Goal: Task Accomplishment & Management: Complete application form

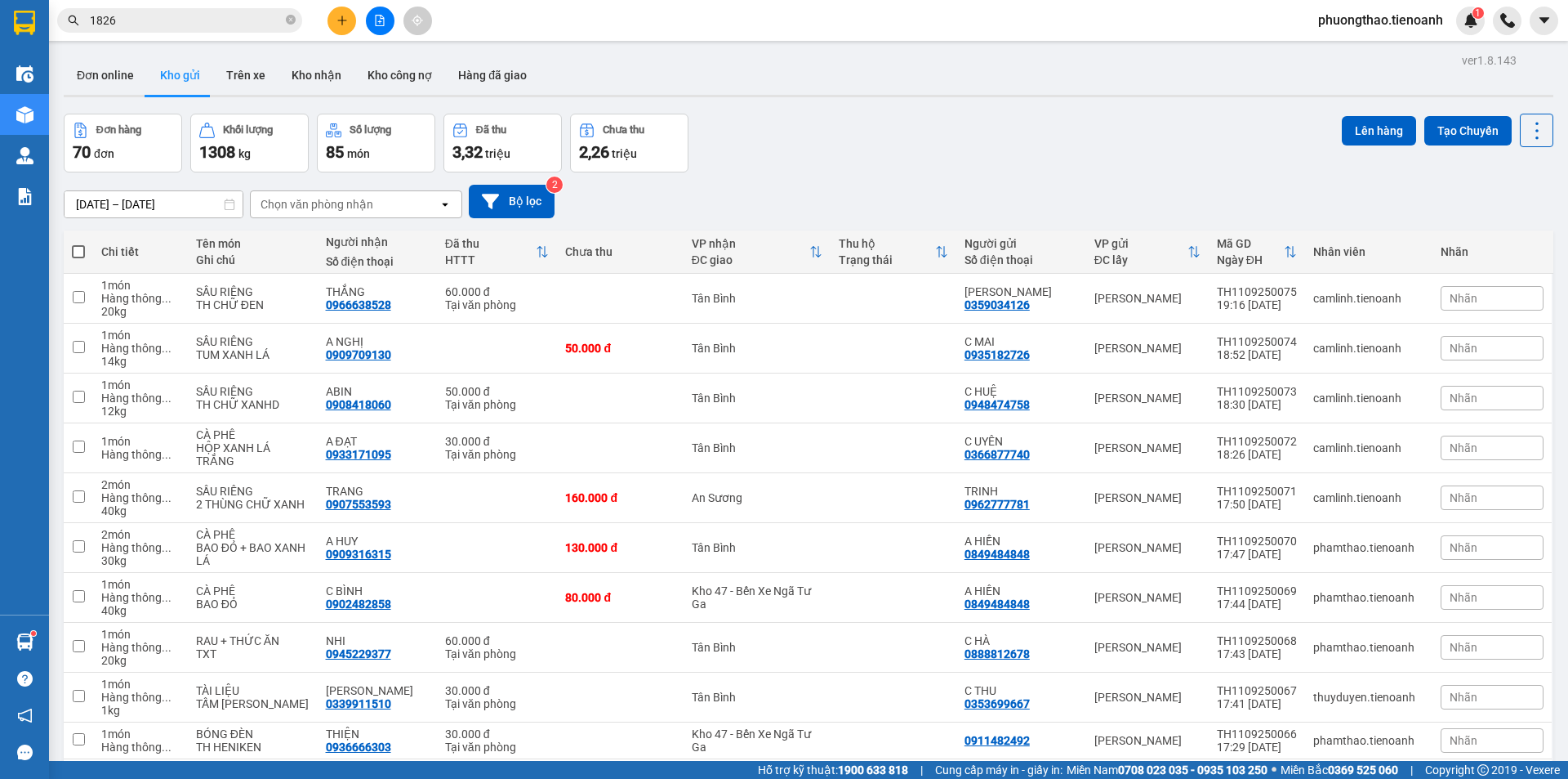
click at [337, 21] on icon "plus" at bounding box center [342, 20] width 12 height 12
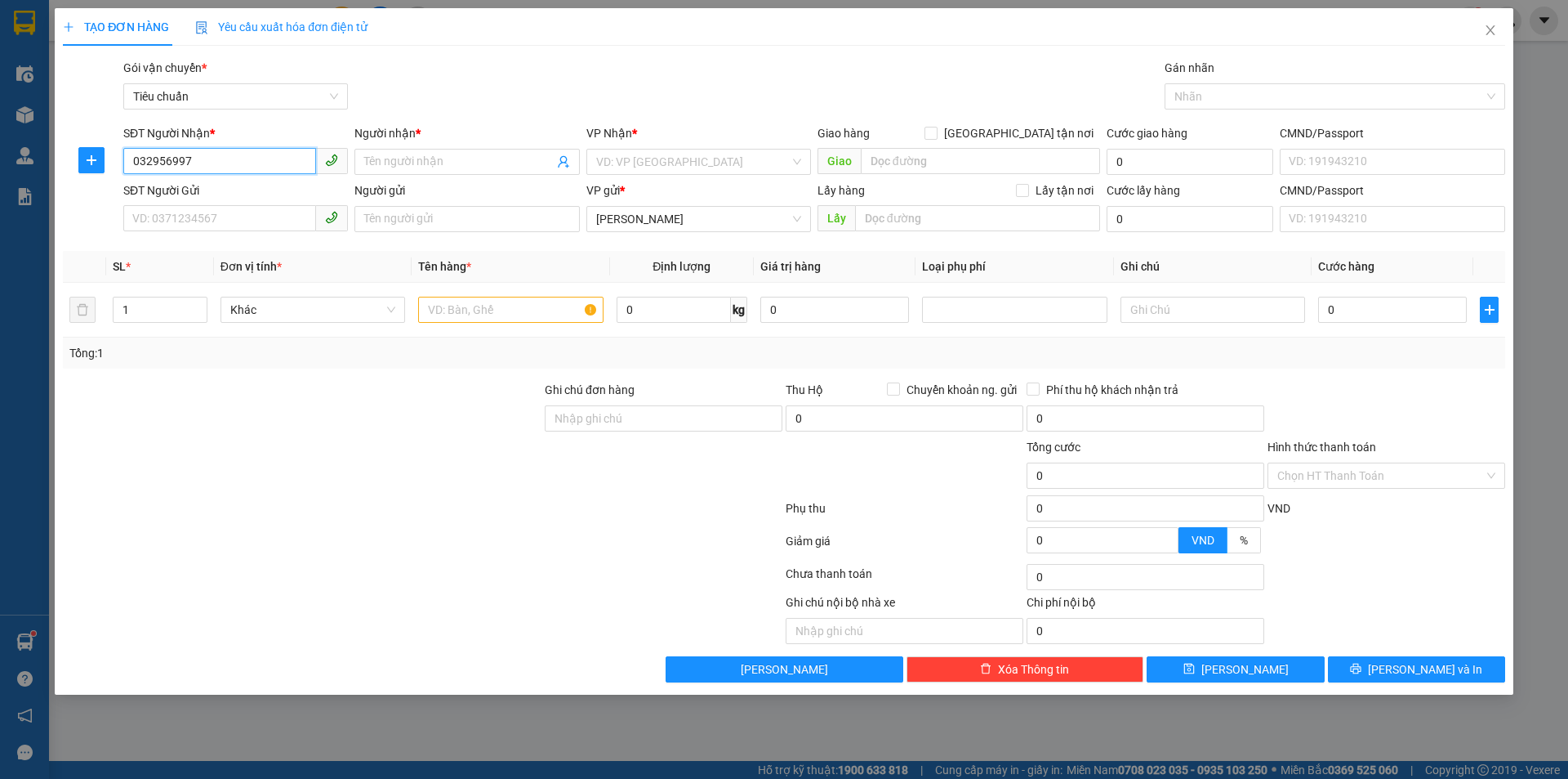
type input "0329569978"
click at [258, 195] on div "0329569978 - TRÀ MY" at bounding box center [235, 195] width 205 height 18
type input "TRÀ MY"
type input "066199016612"
type input "180.000"
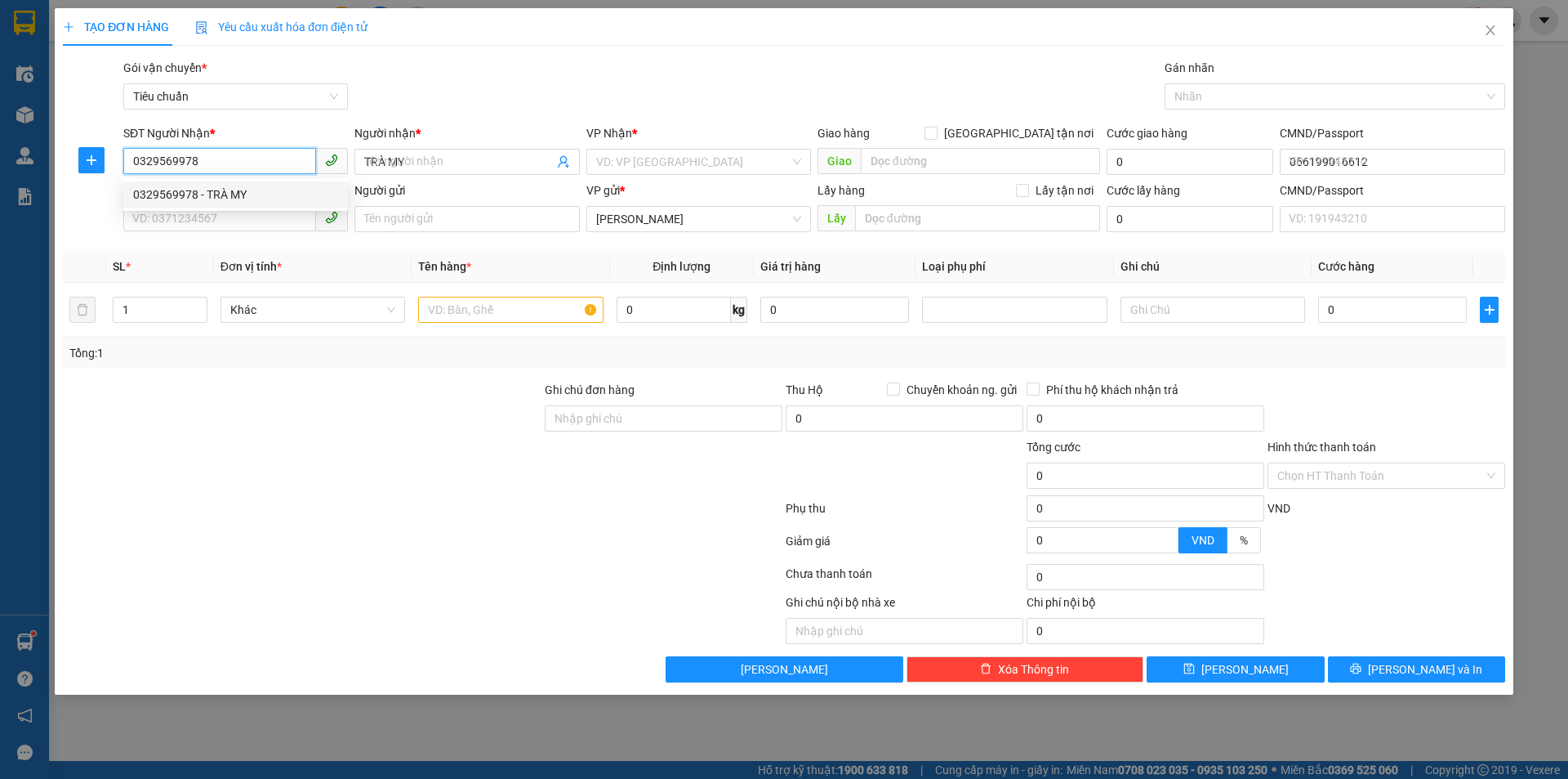
type input "180.000"
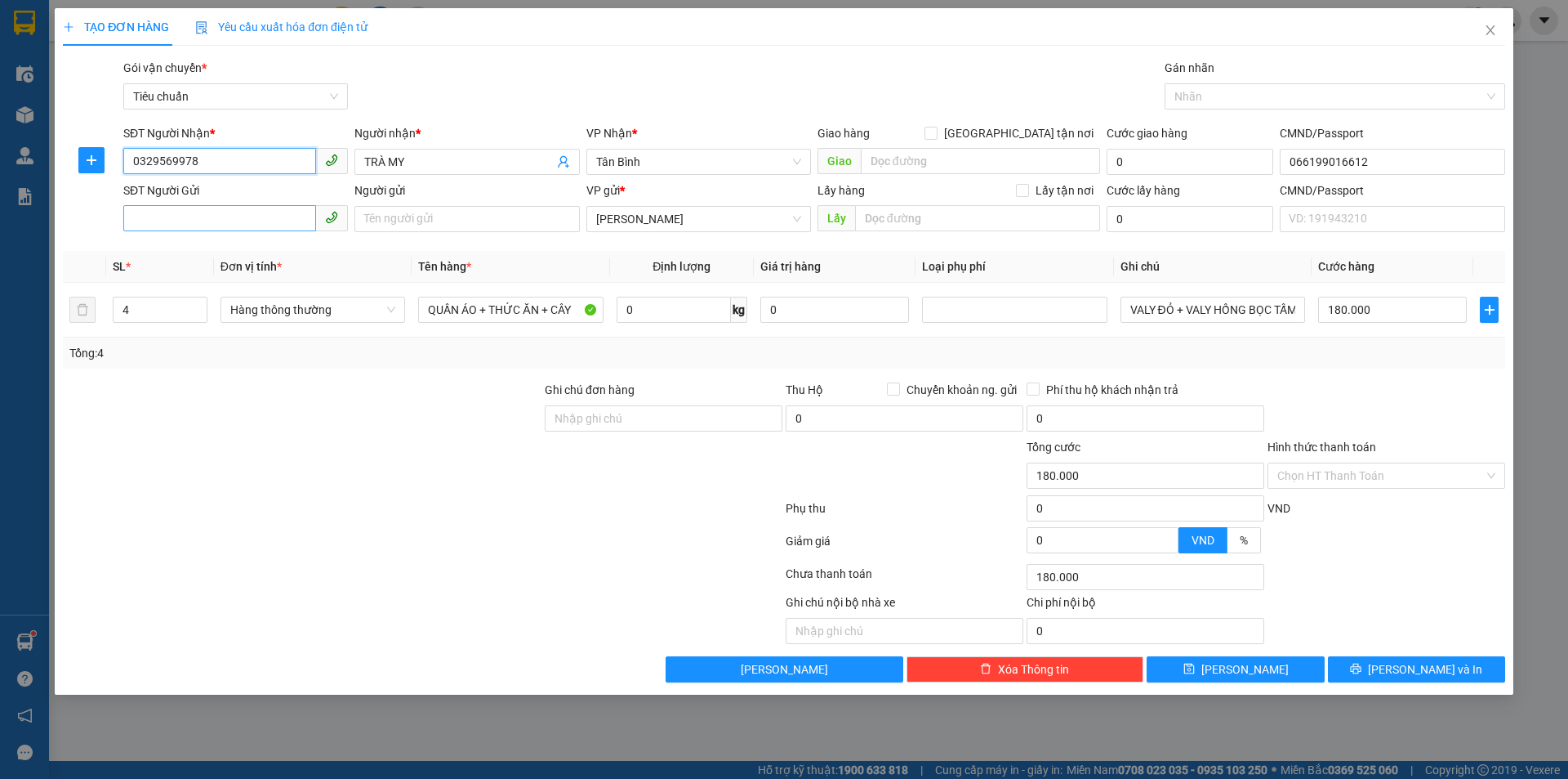
type input "0329569978"
click at [239, 225] on input "SĐT Người Gửi" at bounding box center [219, 218] width 193 height 26
click at [251, 245] on div "0914892505" at bounding box center [235, 252] width 205 height 18
type input "0914892505"
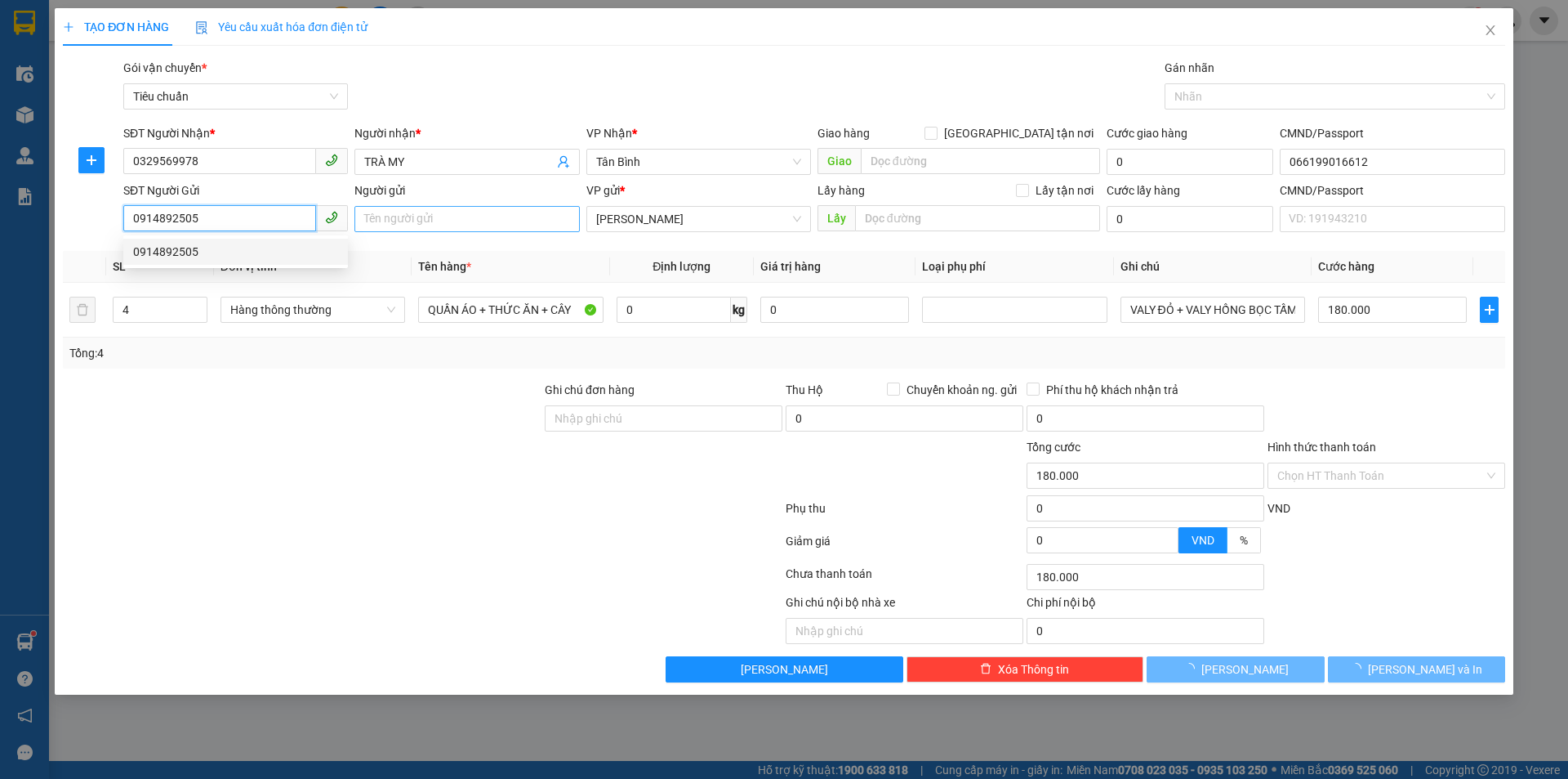
type input "120.000"
type input "0914892505"
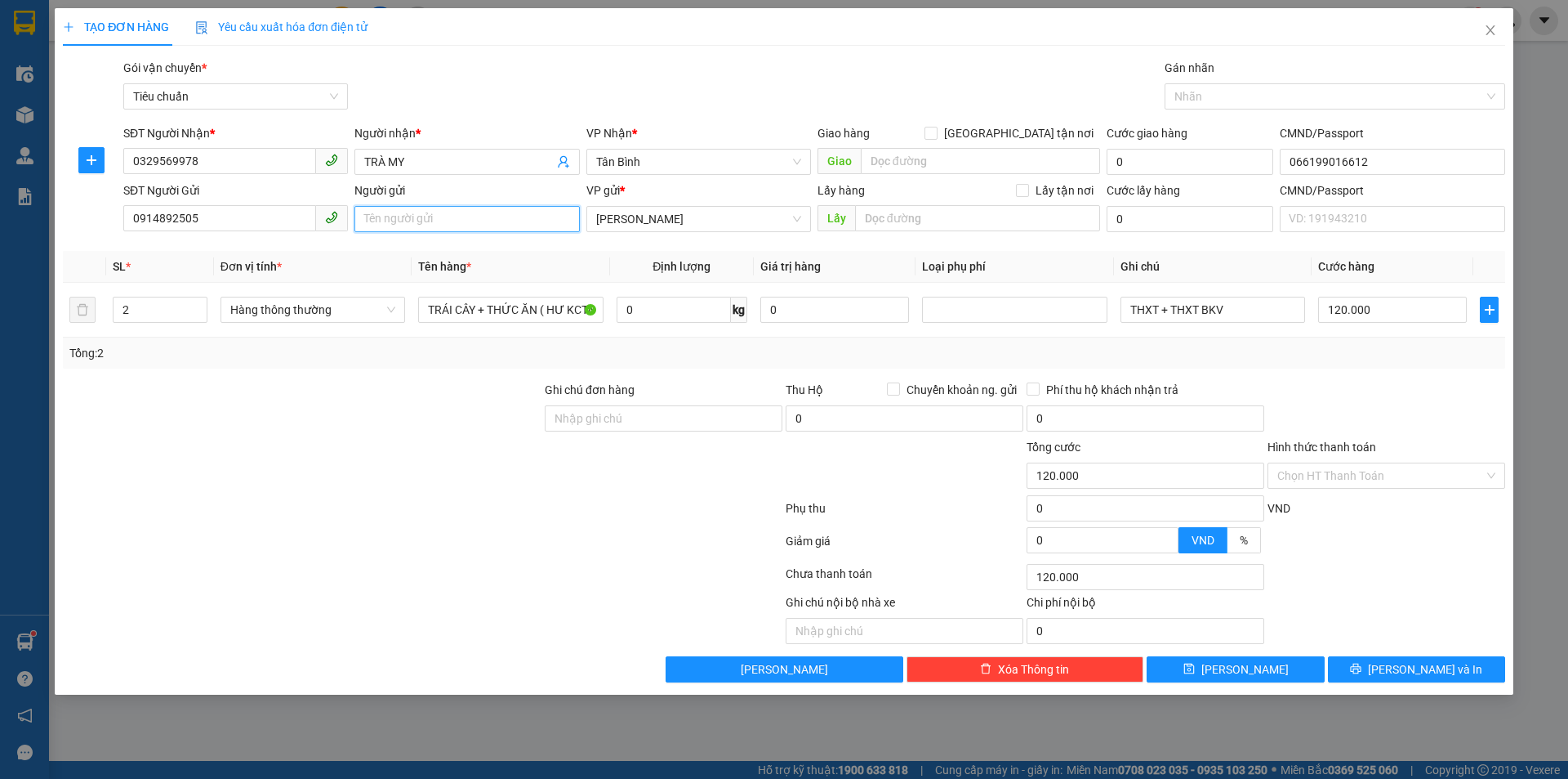
click at [391, 227] on input "Người gửi" at bounding box center [467, 219] width 224 height 26
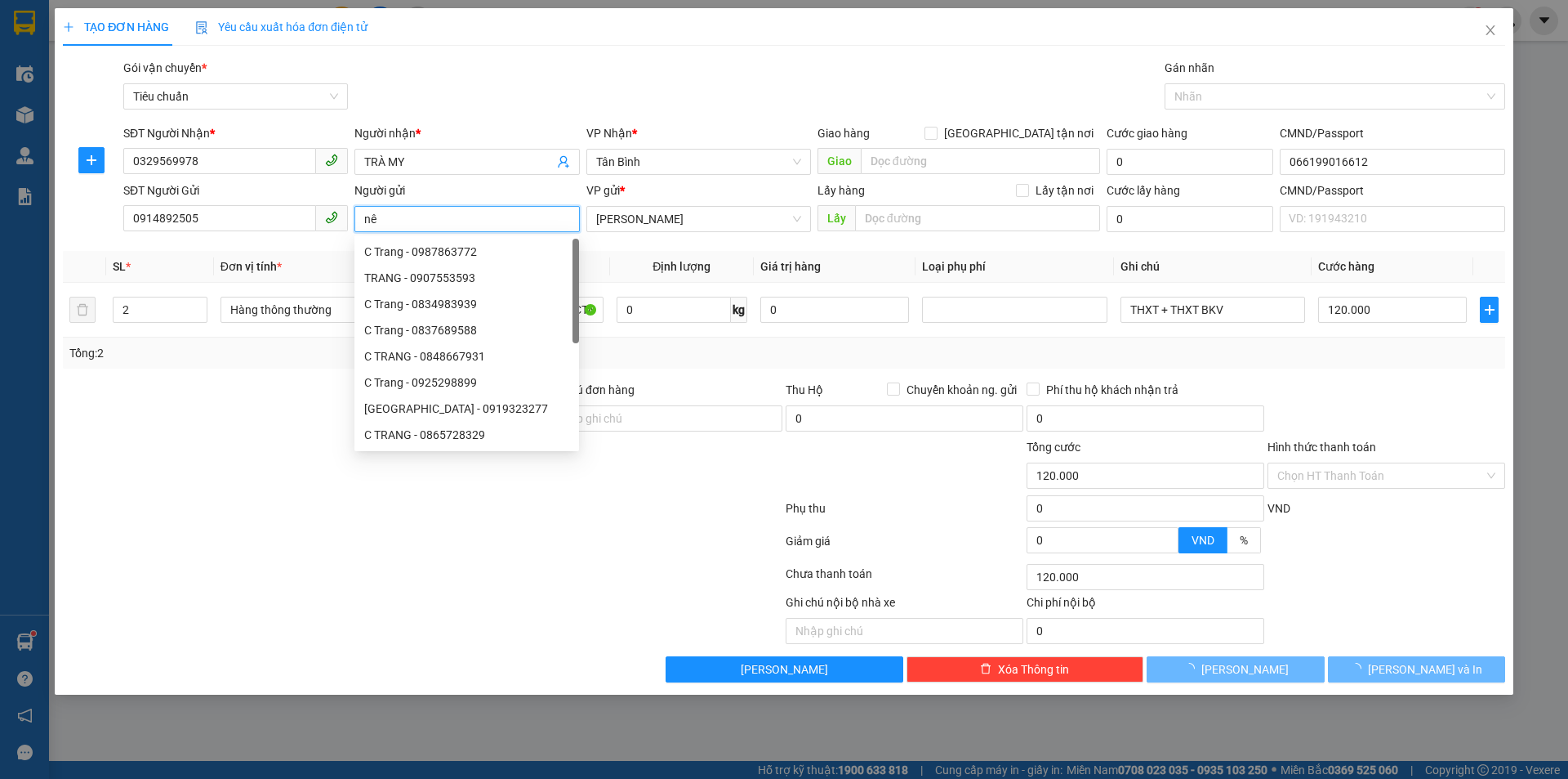
type input "n"
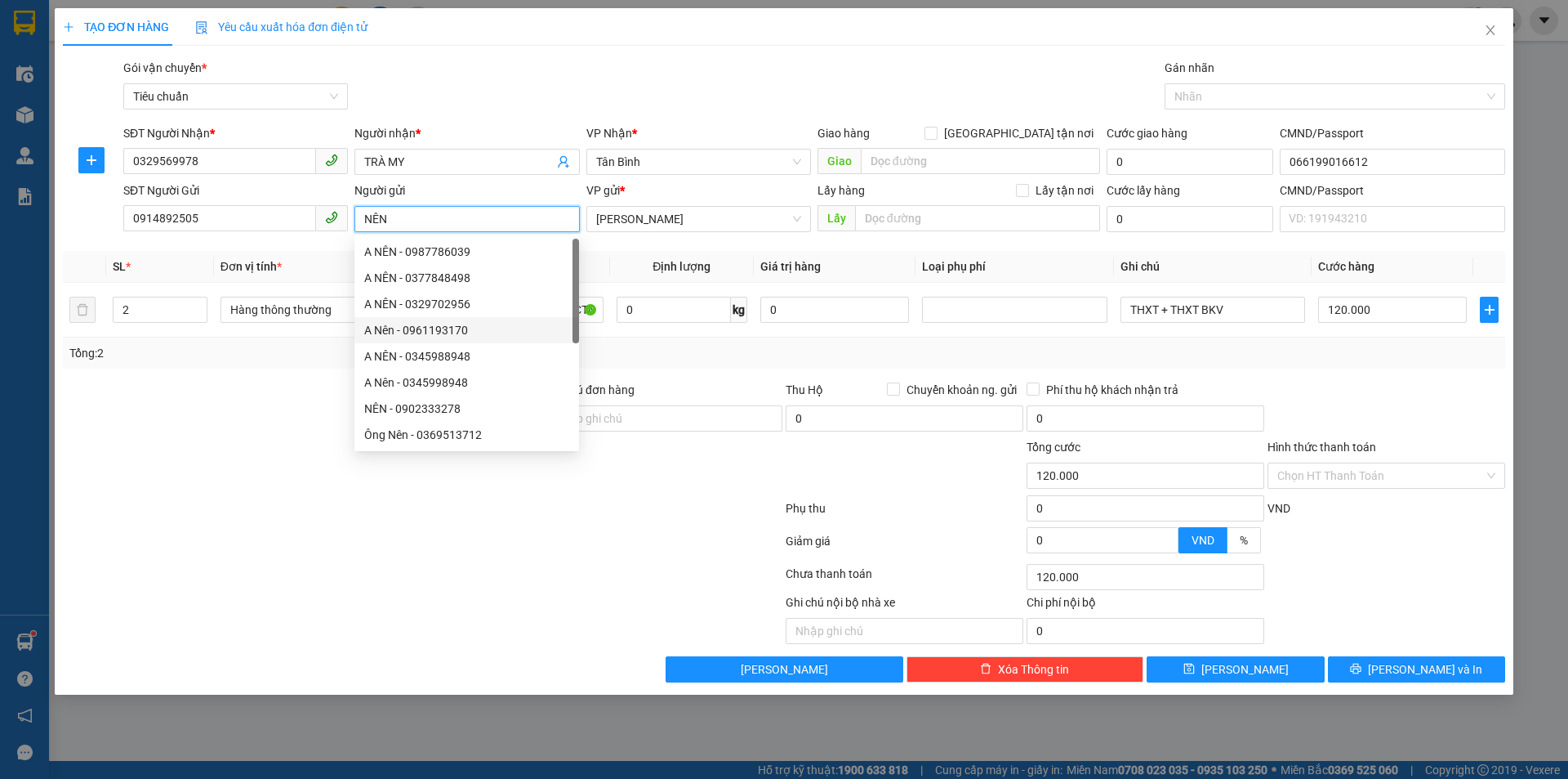
type input "NÊN"
click at [303, 386] on div at bounding box center [302, 409] width 482 height 57
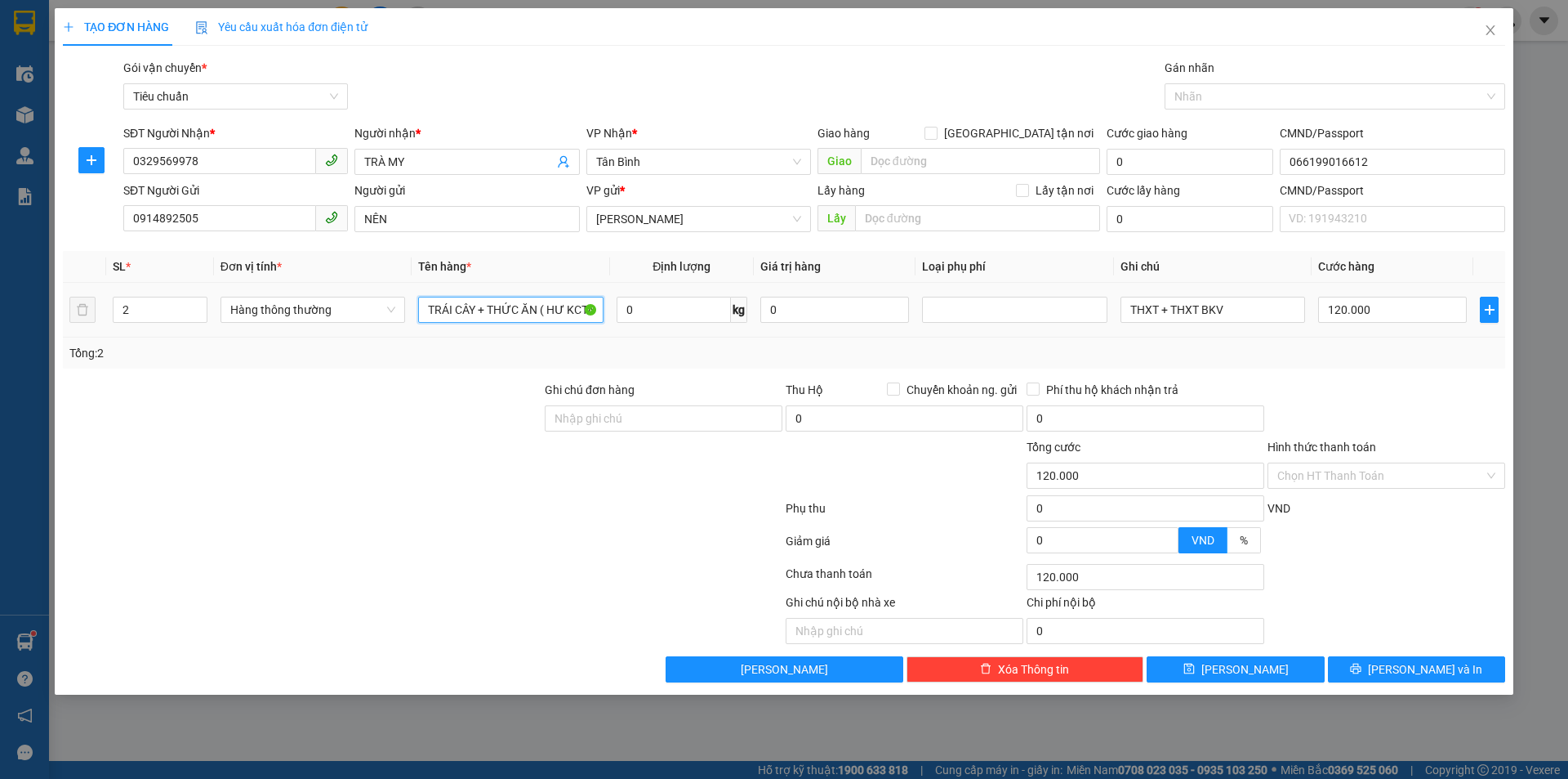
drag, startPoint x: 561, startPoint y: 308, endPoint x: 406, endPoint y: 315, distance: 155.2
click at [406, 315] on tr "2 Hàng thông thường TRÁI CÂY + THỨC ĂN ( HƯ KCTN) 0 kg 0 THXT + THXT BKV 120.000" at bounding box center [784, 309] width 1442 height 55
type input "KCTN)"
drag, startPoint x: 490, startPoint y: 314, endPoint x: 401, endPoint y: 308, distance: 89.2
click at [401, 308] on tr "2 Hàng thông thường KCTN) 0 kg 0 THXT + THXT BKV 120.000" at bounding box center [784, 309] width 1442 height 55
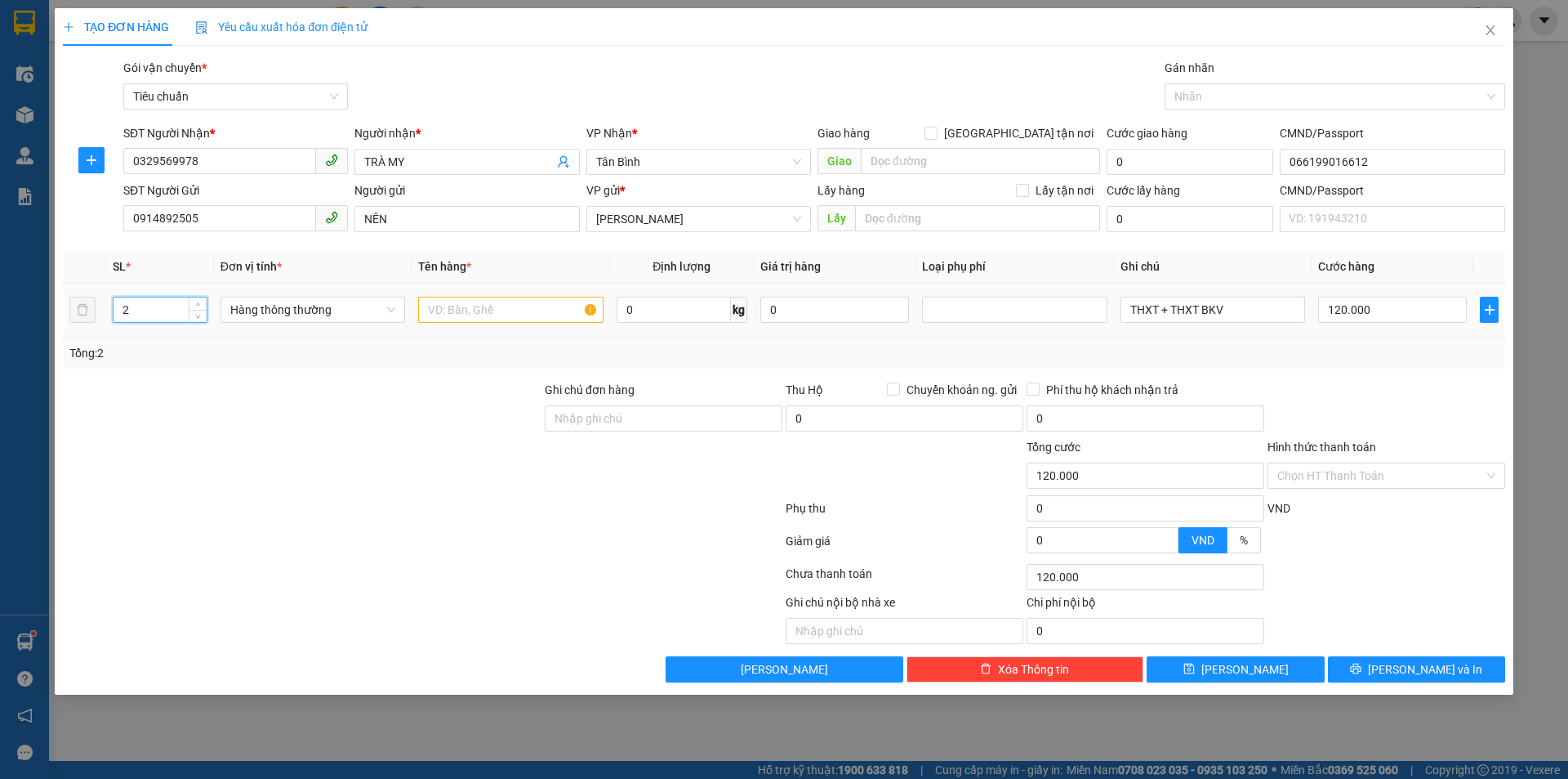
click at [155, 312] on input "2" at bounding box center [160, 309] width 93 height 24
drag, startPoint x: 155, startPoint y: 312, endPoint x: 118, endPoint y: 311, distance: 37.0
click at [118, 311] on input "2" at bounding box center [160, 309] width 93 height 24
type input "1"
click at [244, 412] on div at bounding box center [302, 409] width 482 height 57
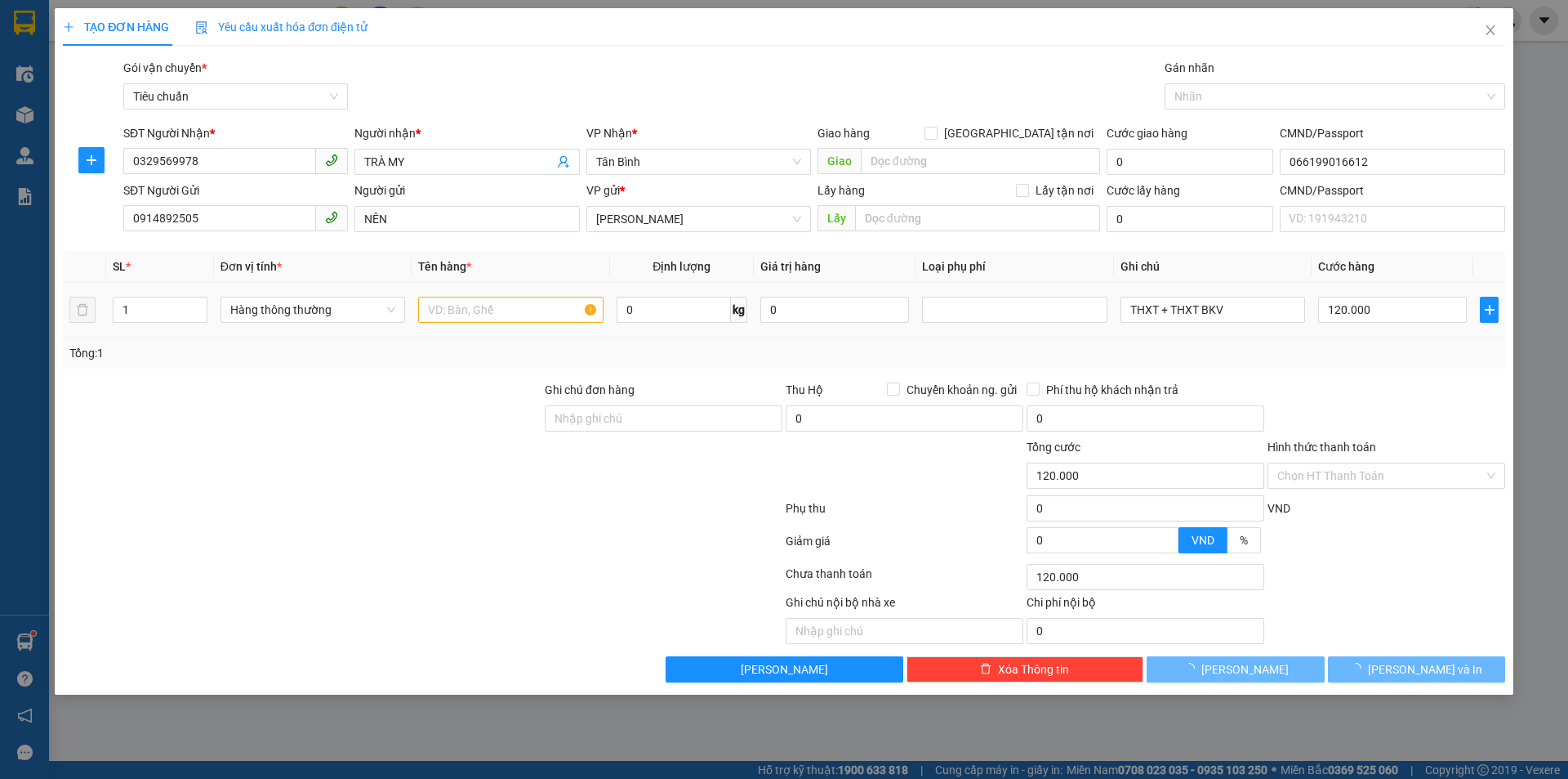
type input "0"
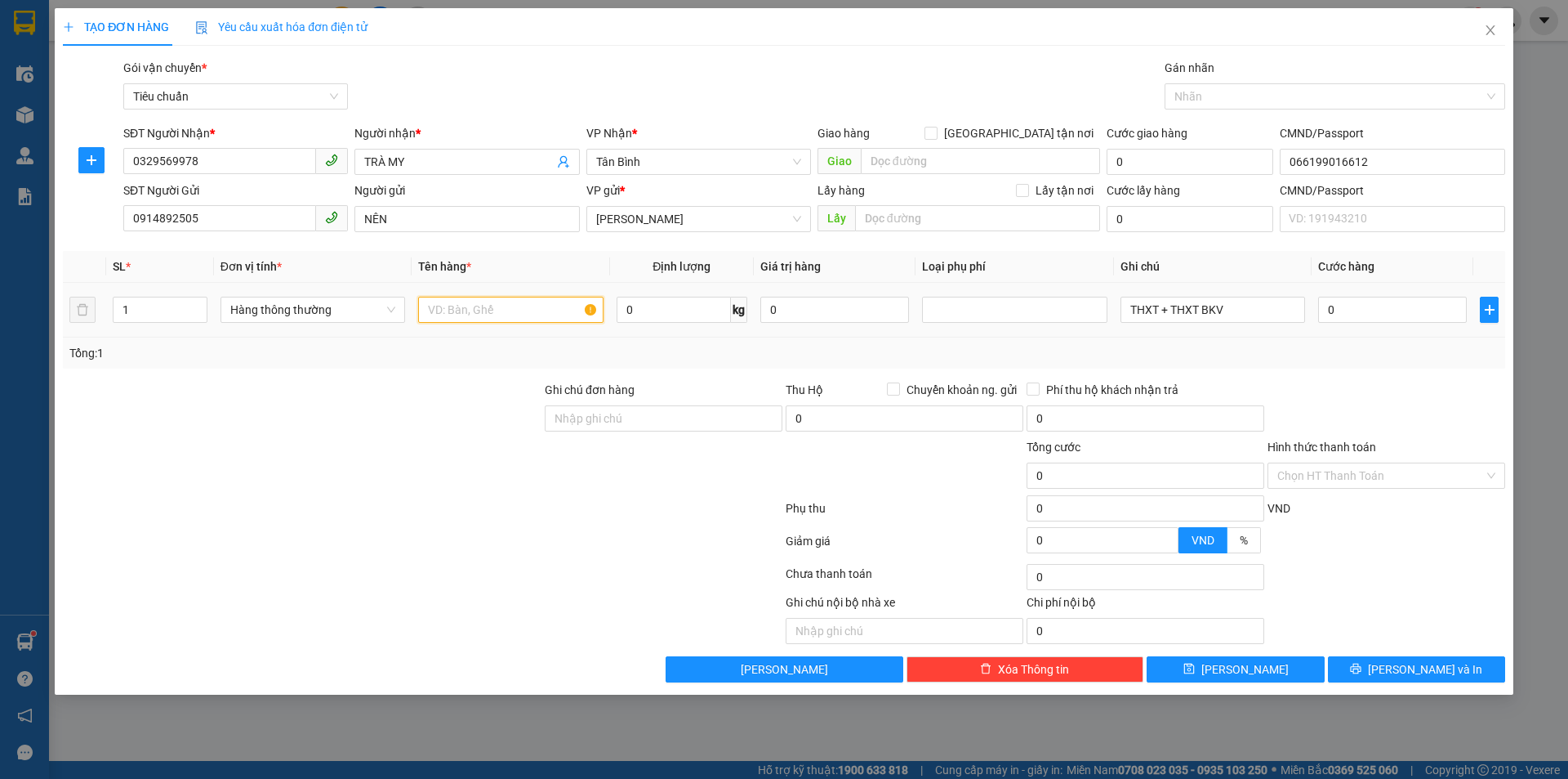
click at [515, 317] on input "text" at bounding box center [510, 309] width 184 height 26
type input "TAI NGHE"
drag, startPoint x: 1240, startPoint y: 303, endPoint x: 1085, endPoint y: 350, distance: 162.0
click at [1085, 350] on div "SL * Đơn vị tính * Tên hàng * Định lượng Giá trị hàng Loại phụ phí Ghi chú Cước…" at bounding box center [784, 309] width 1442 height 118
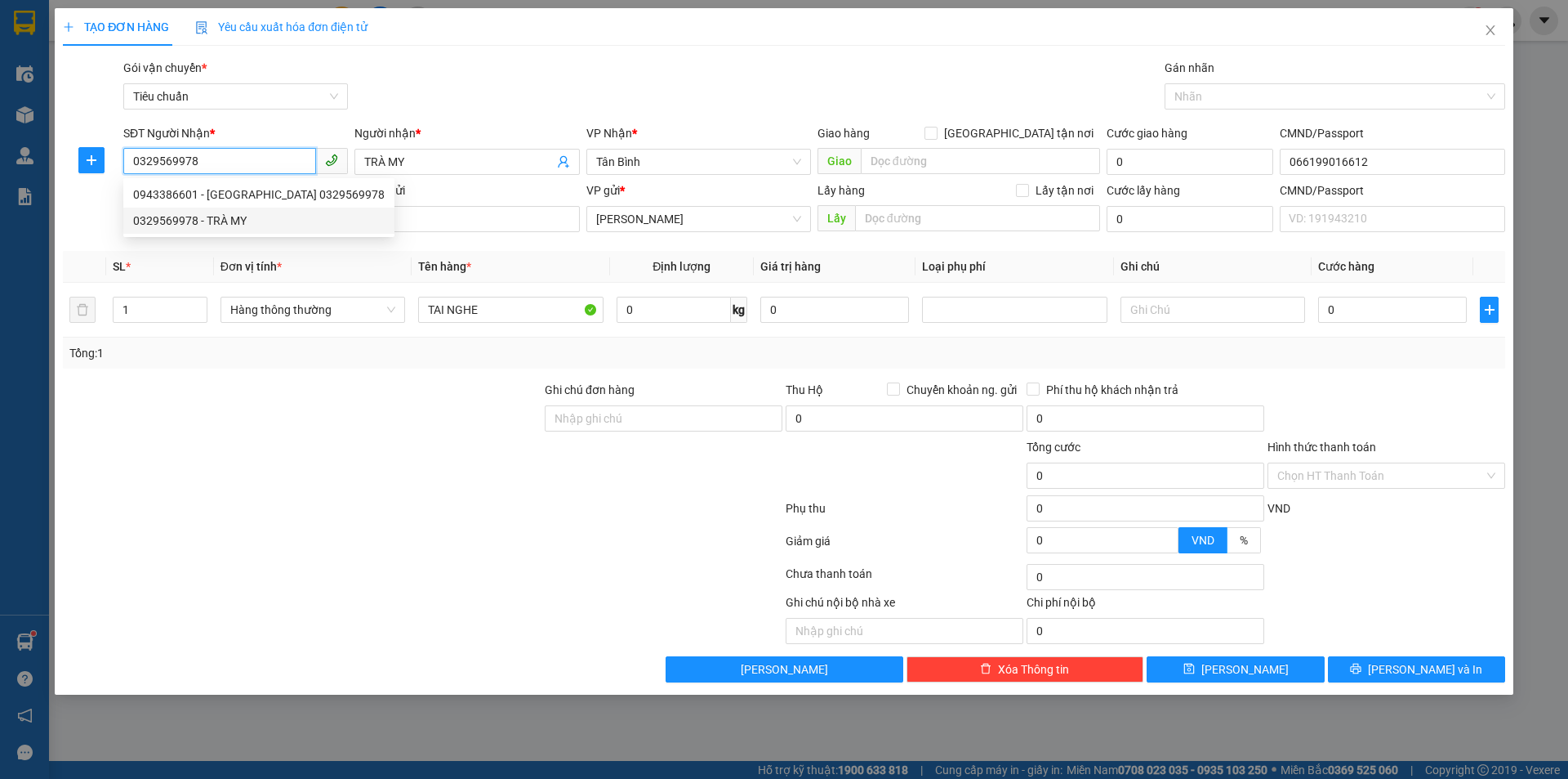
drag, startPoint x: 222, startPoint y: 165, endPoint x: 110, endPoint y: 172, distance: 112.2
click at [110, 172] on div "SĐT Người Nhận * 0329569978 Người nhận * TRÀ MY VP Nhận * [GEOGRAPHIC_DATA] hàn…" at bounding box center [784, 152] width 1446 height 57
paste input "88846782"
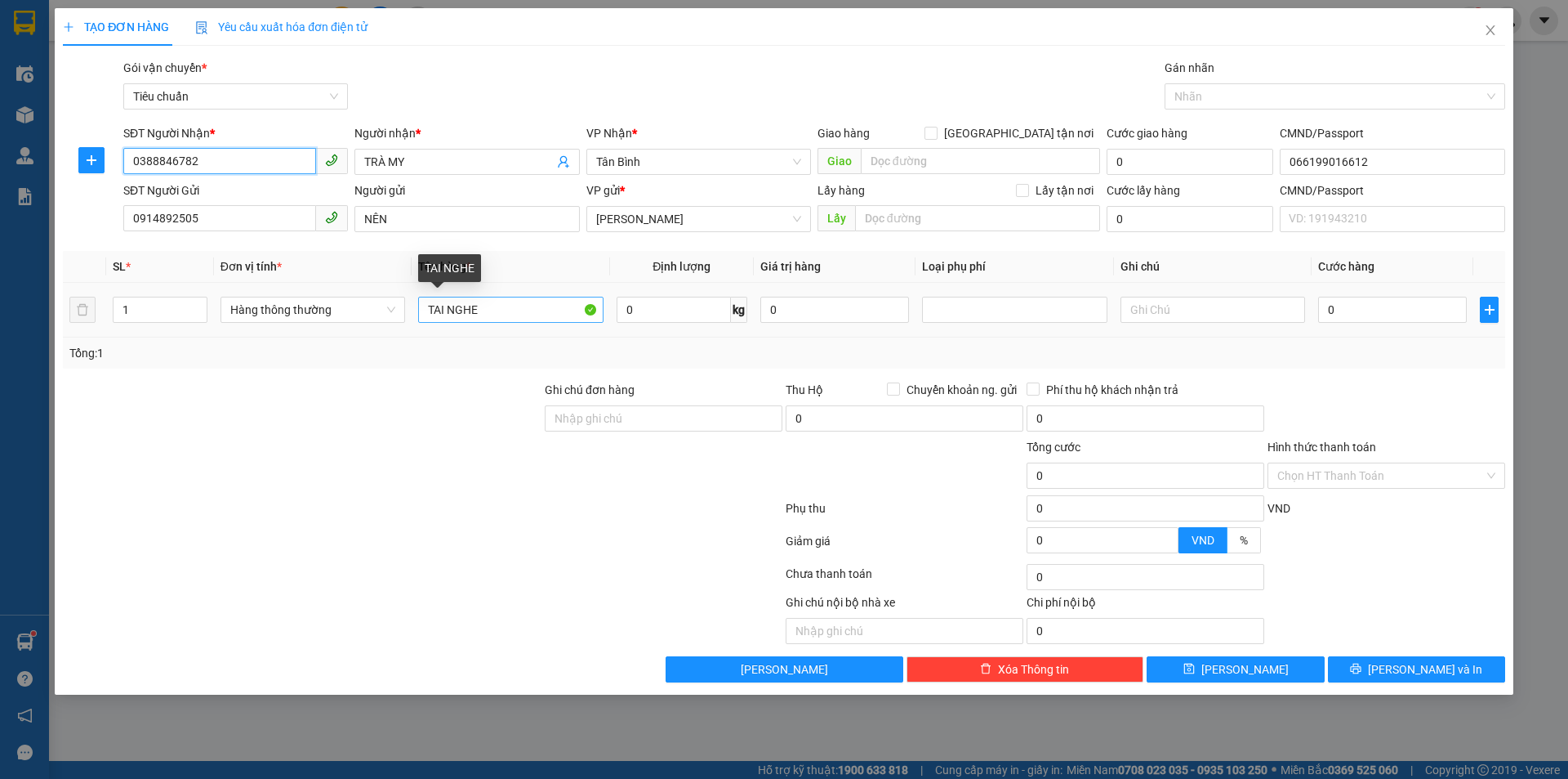
type input "0388846782"
click at [515, 314] on input "TAI NGHE" at bounding box center [510, 309] width 184 height 26
click at [1191, 302] on input "text" at bounding box center [1213, 309] width 184 height 26
click at [484, 314] on input "TAI NGHE" at bounding box center [510, 309] width 184 height 26
type input "[PERSON_NAME] NGHE , KHÁCH ĐI XE 70"
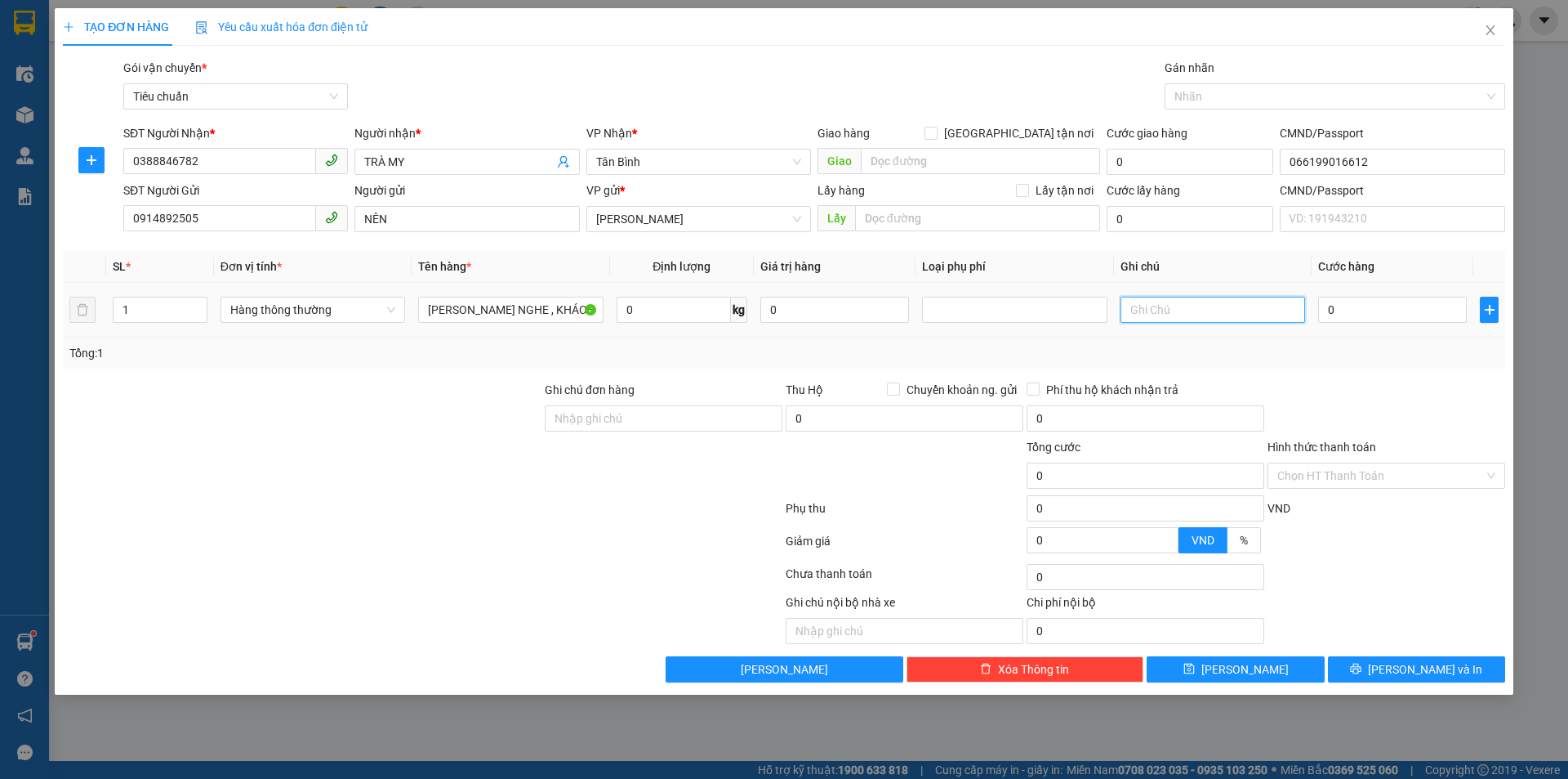
click at [1184, 315] on input "text" at bounding box center [1213, 309] width 184 height 26
click at [444, 163] on input "TRÀ MY" at bounding box center [458, 162] width 189 height 18
type input "TRÀ MY 0329569978"
click at [1207, 309] on input "text" at bounding box center [1213, 309] width 184 height 26
type input "TÚI NL XANHD"
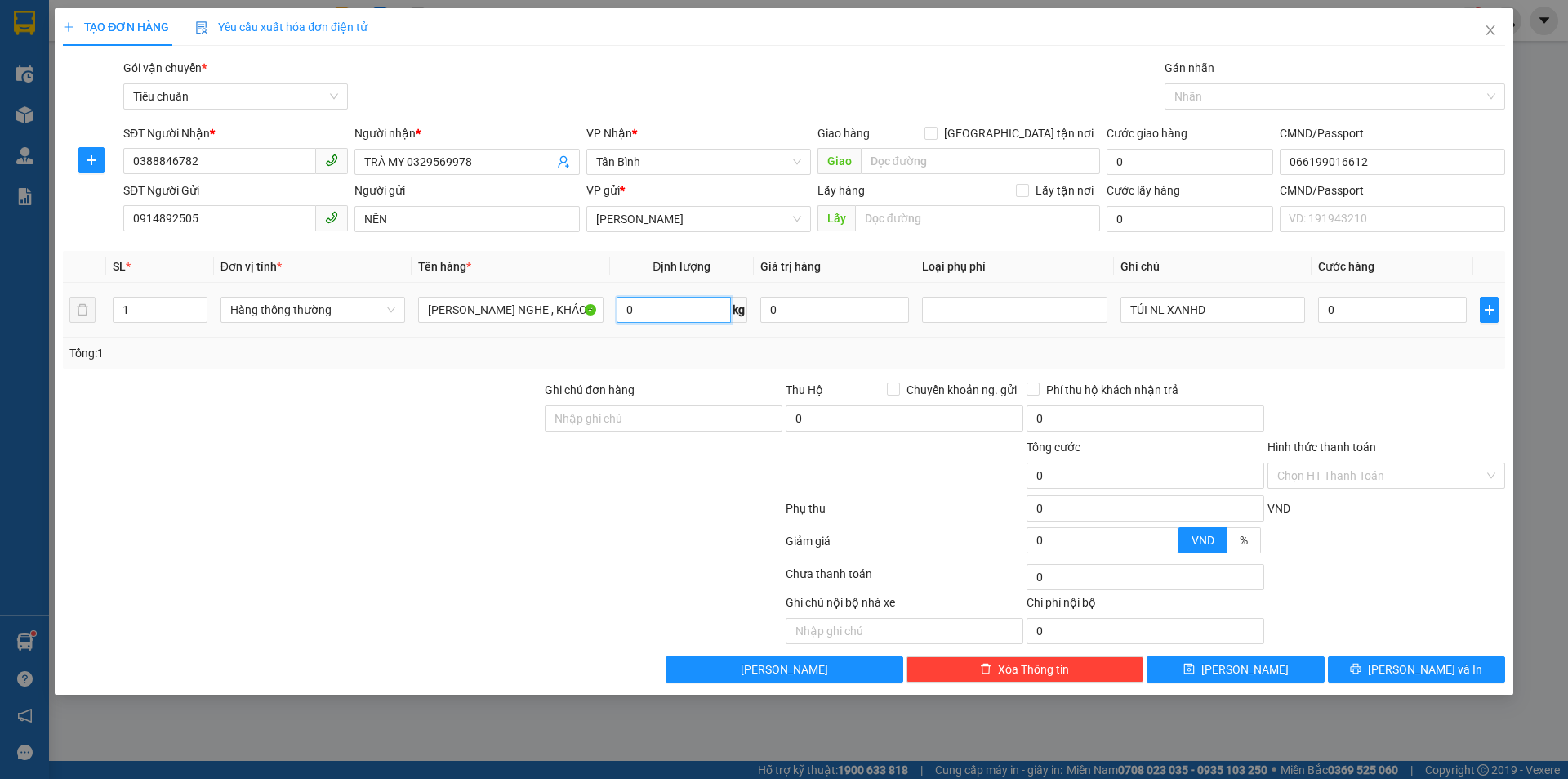
click at [636, 307] on input "0" at bounding box center [674, 309] width 114 height 26
type input "1"
click at [1307, 373] on div "Transit Pickup Surcharge Ids Transit Deliver Surcharge Ids Transit Deliver Surc…" at bounding box center [784, 370] width 1442 height 623
type input "30.000"
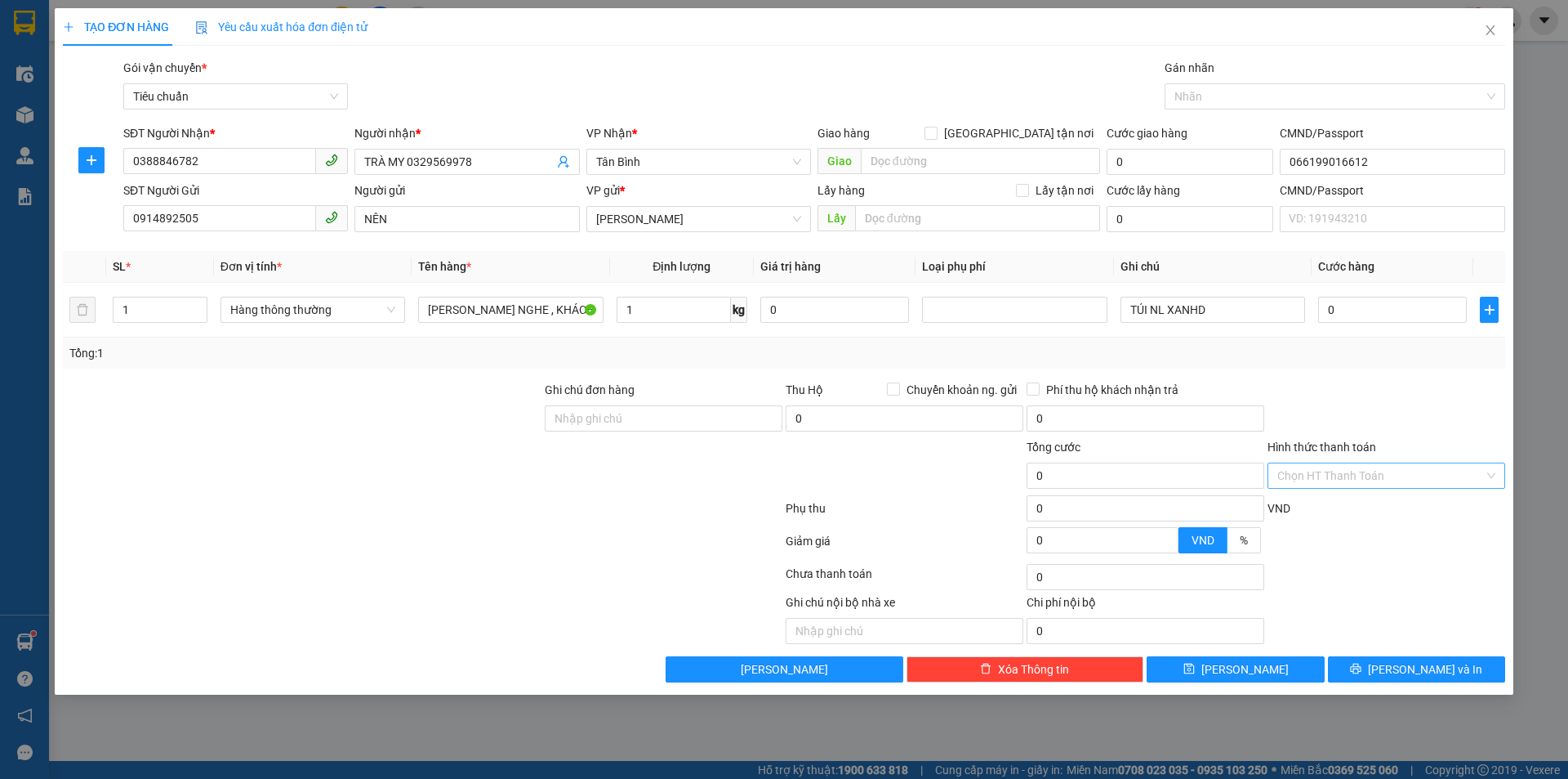
type input "30.000"
click at [1126, 308] on input "TÚI NL XANHD" at bounding box center [1213, 309] width 184 height 26
type input "HỘP QUÀ BỌC TÚI NL XANHD"
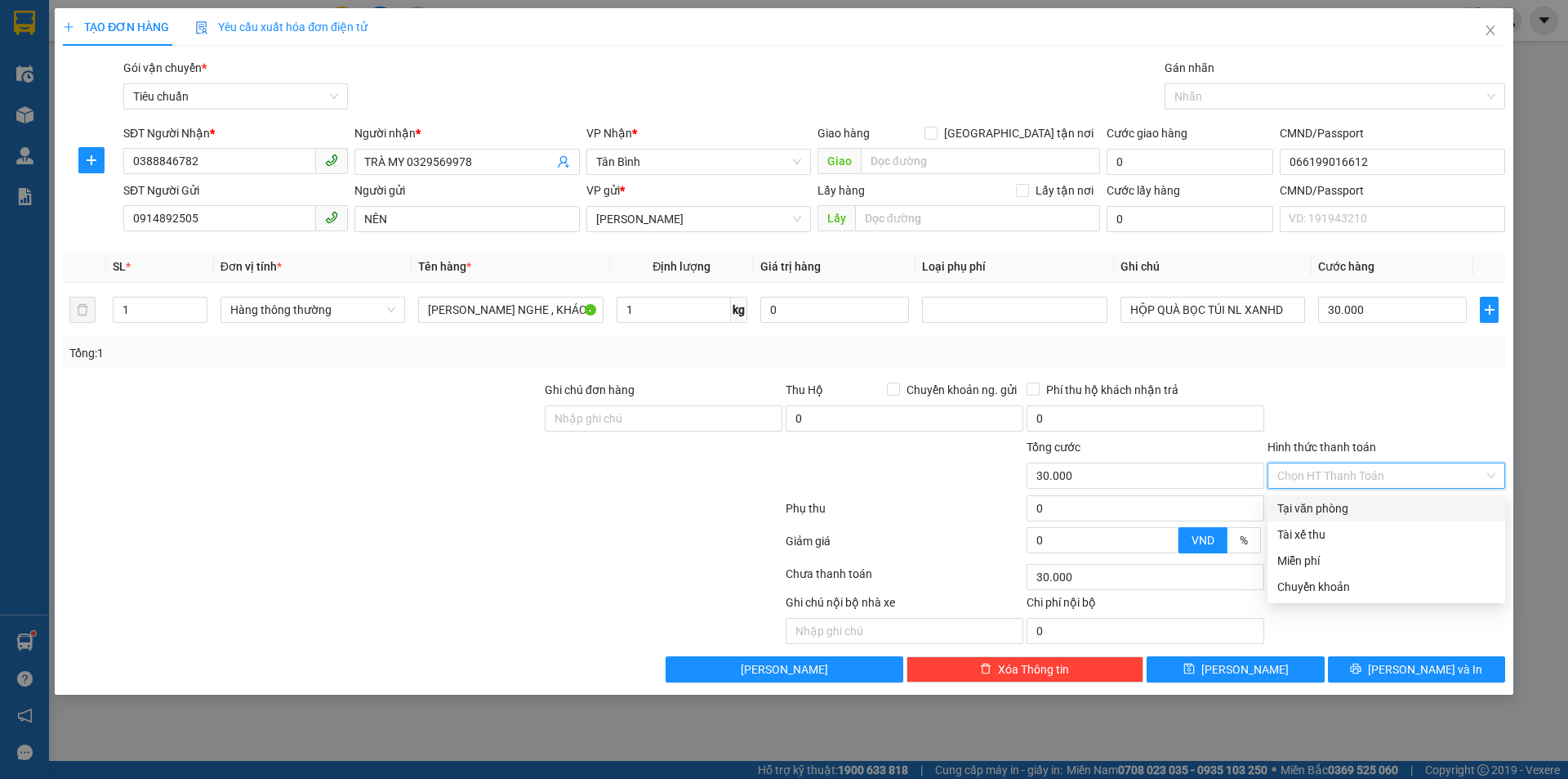
click at [1361, 482] on input "Hình thức thanh toán" at bounding box center [1381, 475] width 206 height 24
click at [1350, 561] on div "Miễn phí" at bounding box center [1386, 561] width 218 height 18
type input "0"
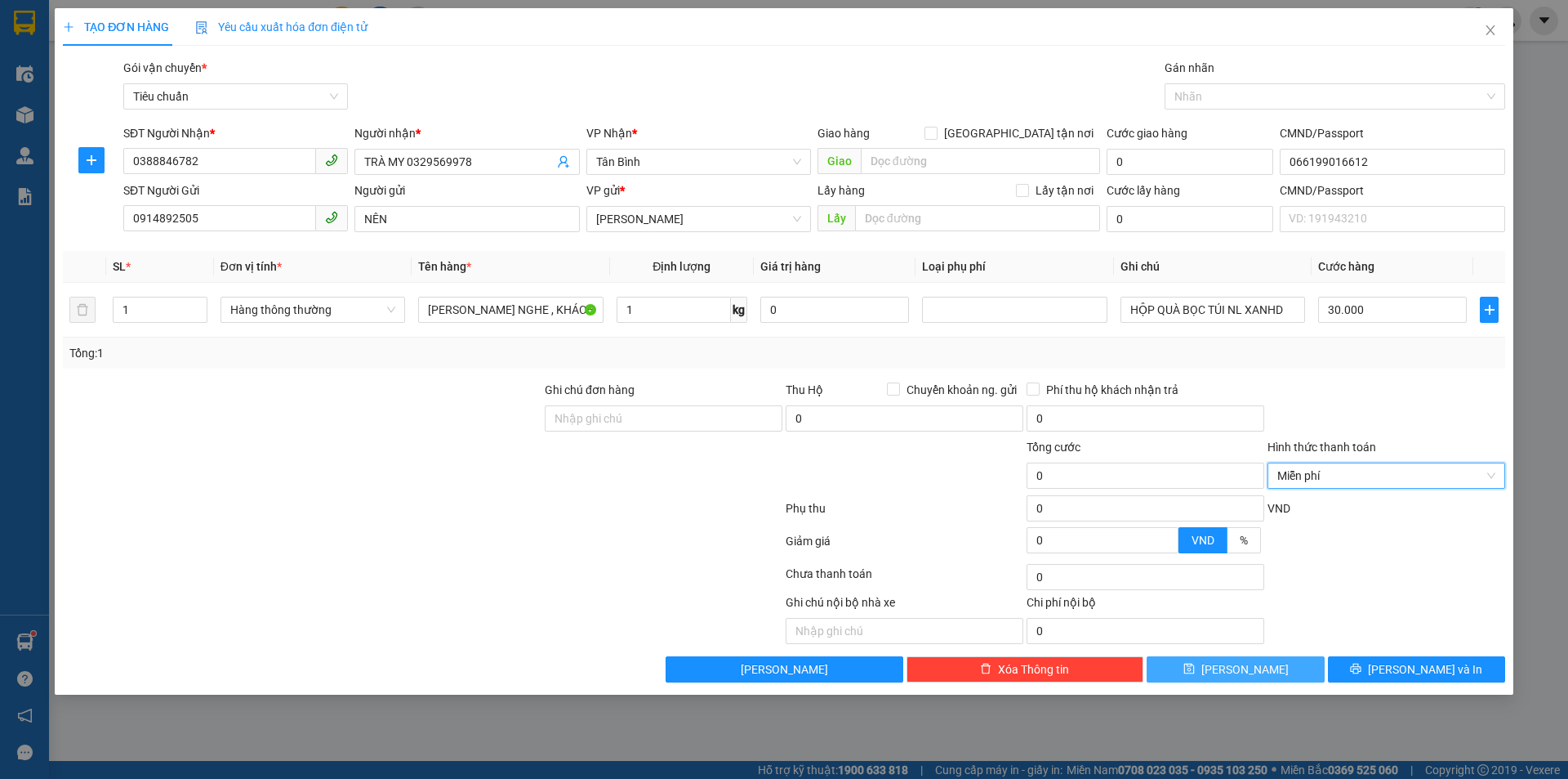
click at [1292, 664] on button "[PERSON_NAME]" at bounding box center [1235, 669] width 177 height 26
